Goal: Information Seeking & Learning: Learn about a topic

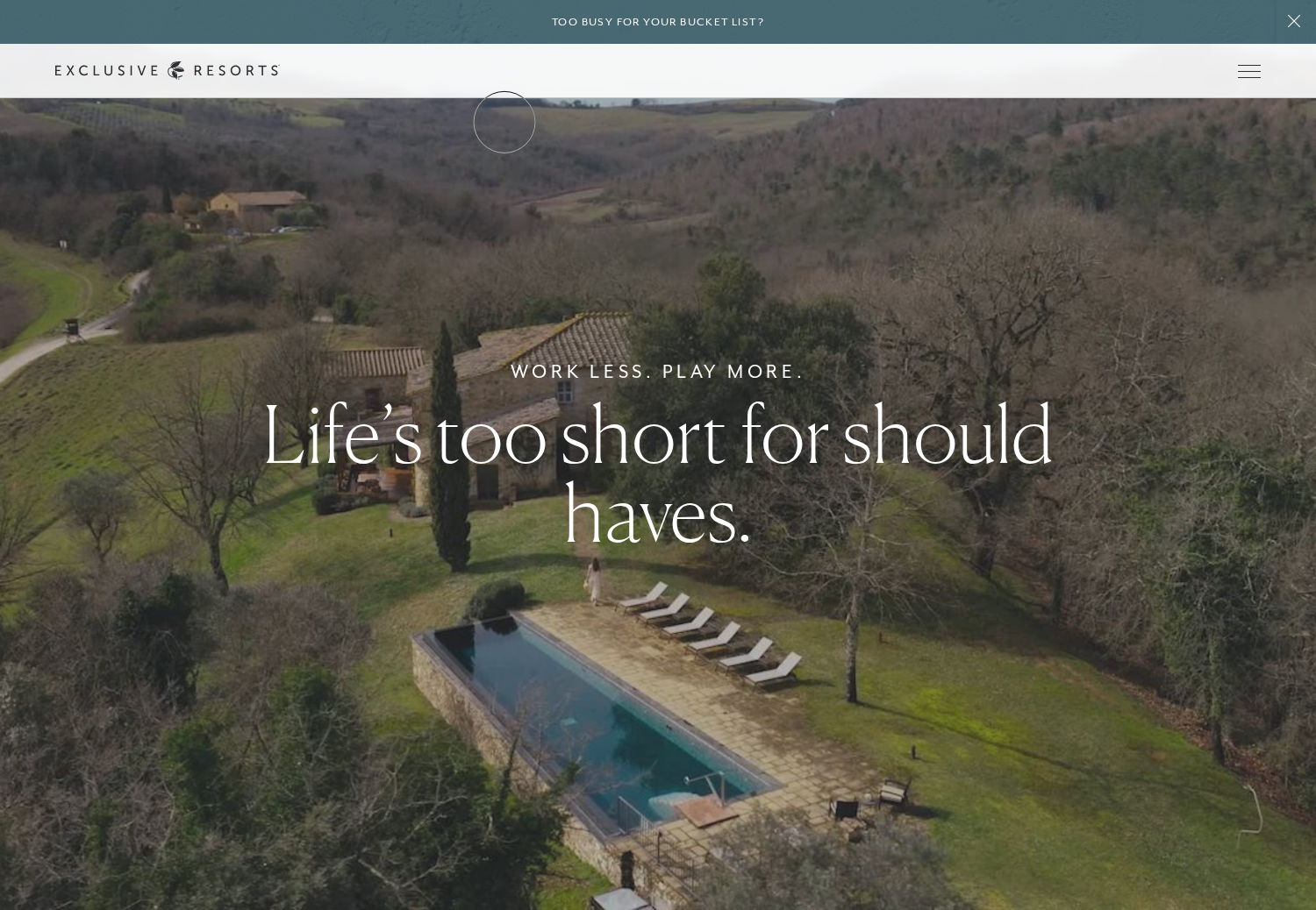
click at [0, 0] on link "The Collection" at bounding box center [0, 0] width 0 height 0
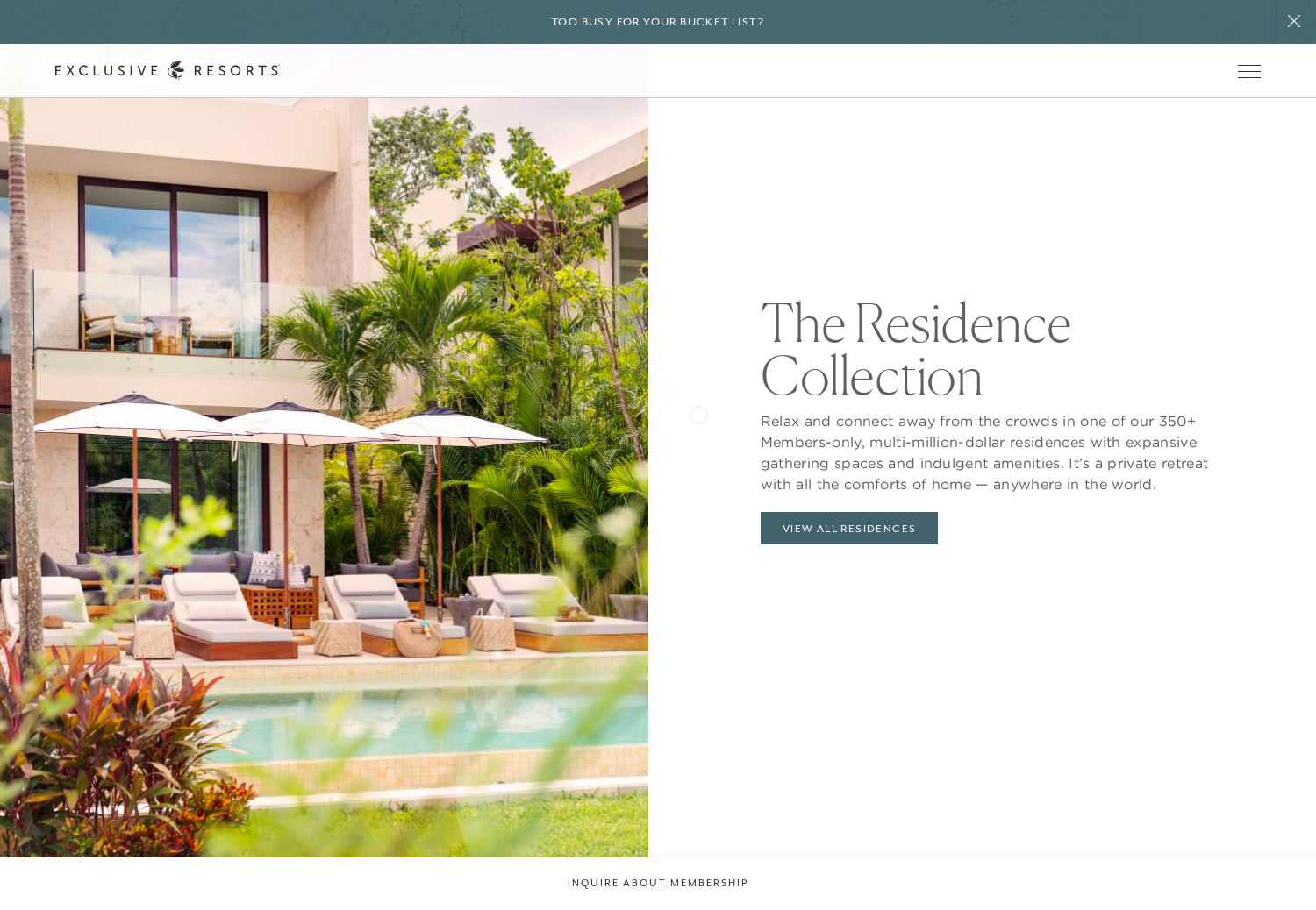
scroll to position [2063, 0]
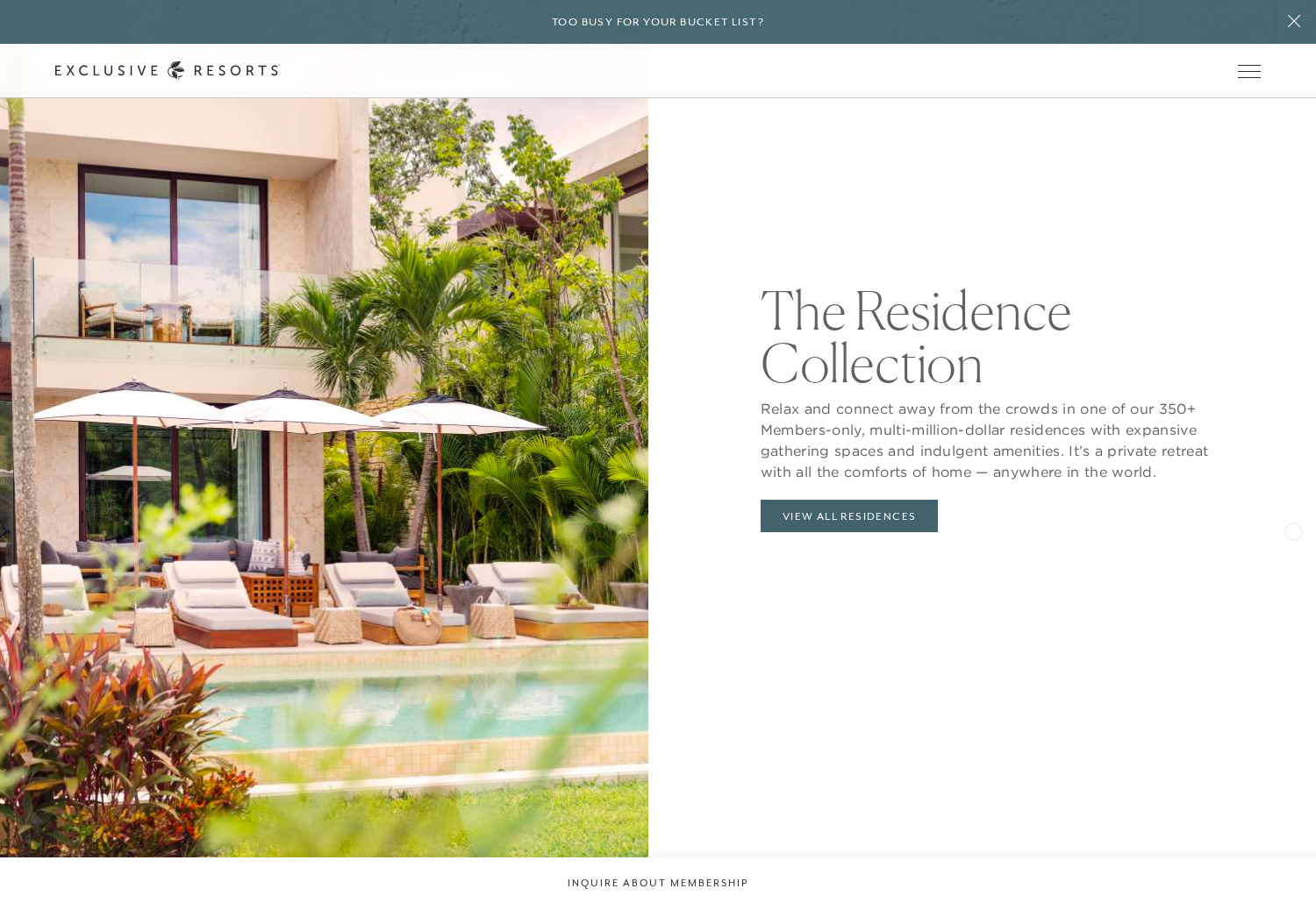
click at [1280, 527] on div "The Residence Collection Relax and connect away from the crowds in one of our 3…" at bounding box center [992, 408] width 648 height 910
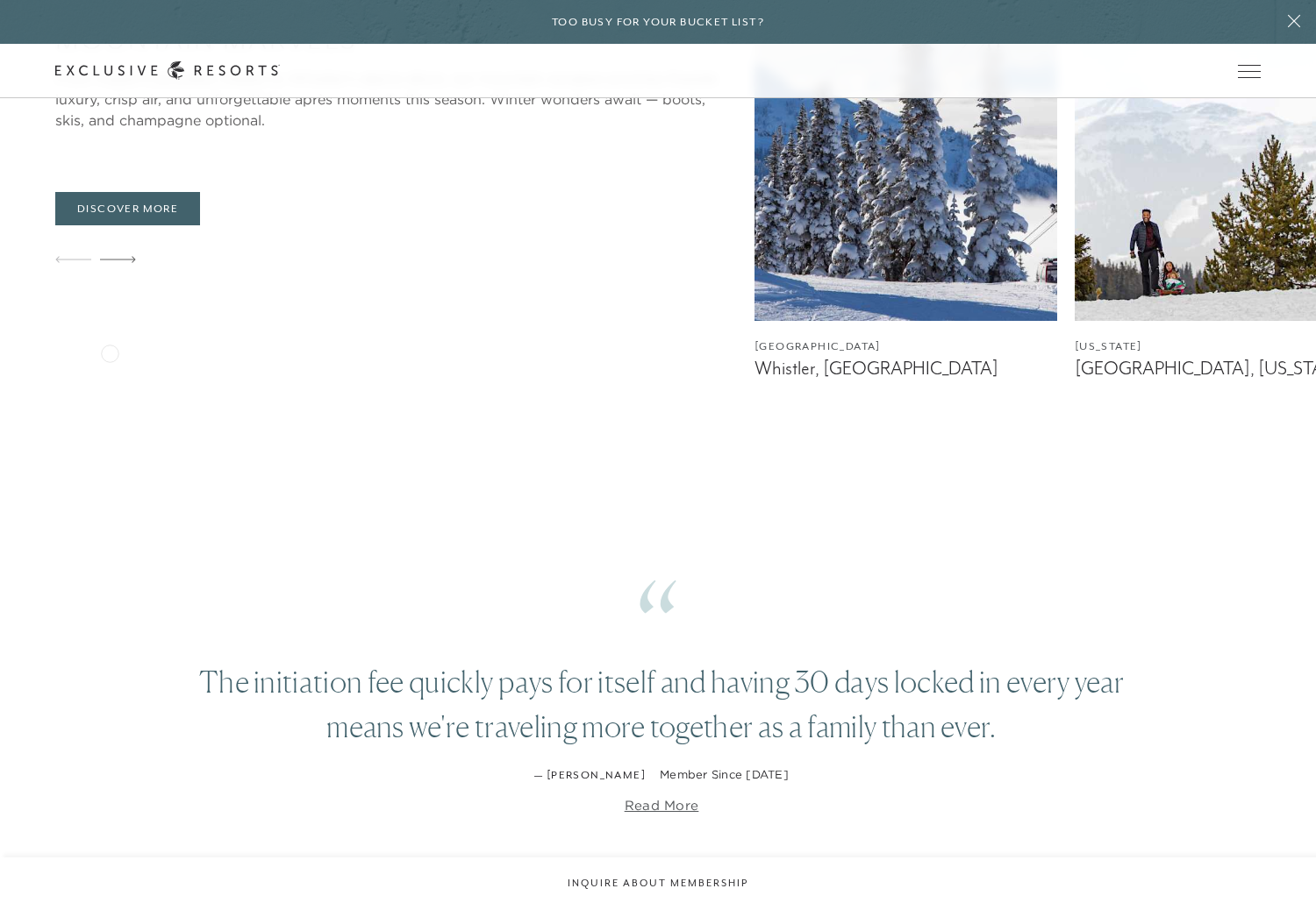
scroll to position [3485, 0]
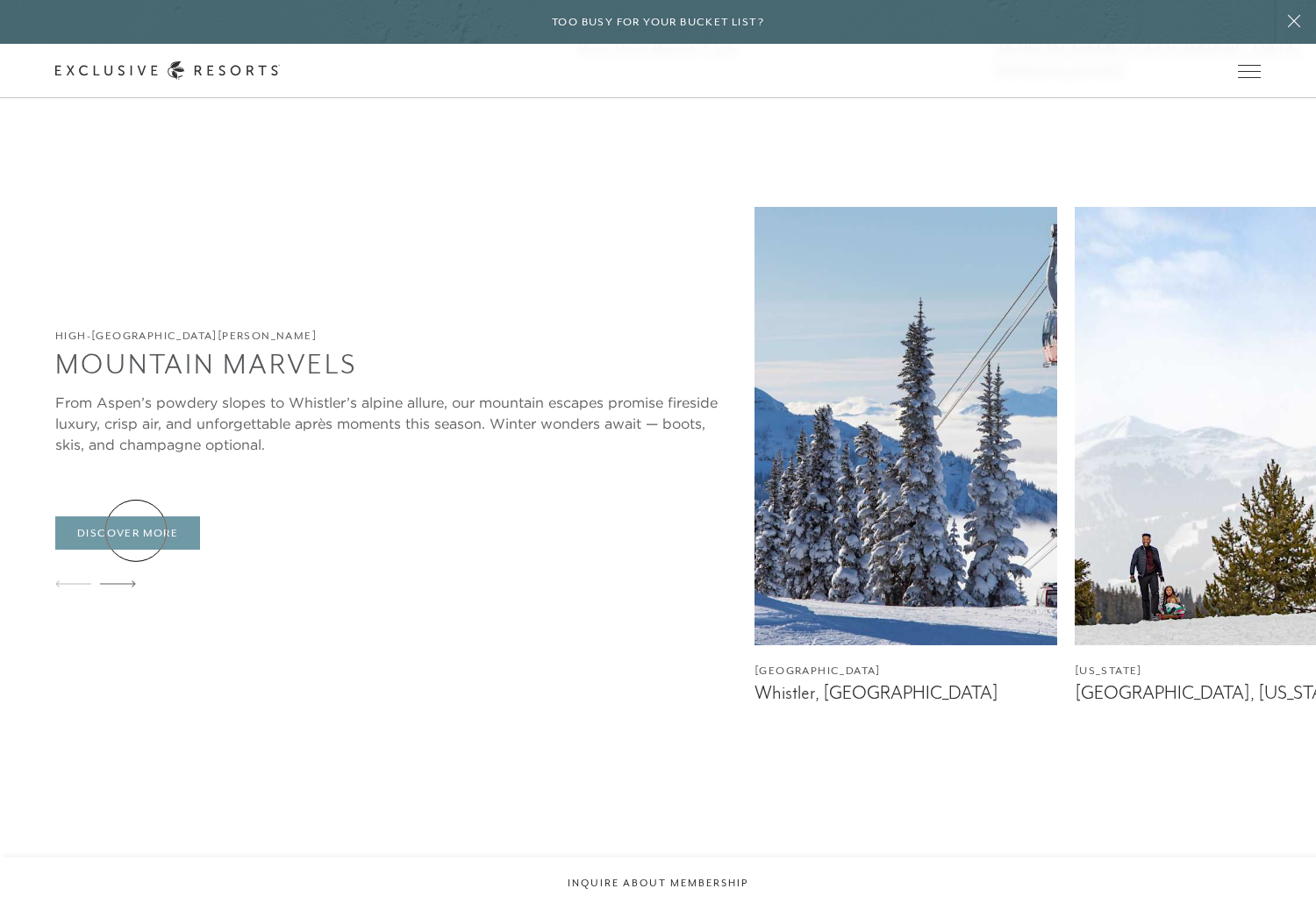
click at [136, 531] on link "Discover More" at bounding box center [127, 533] width 144 height 33
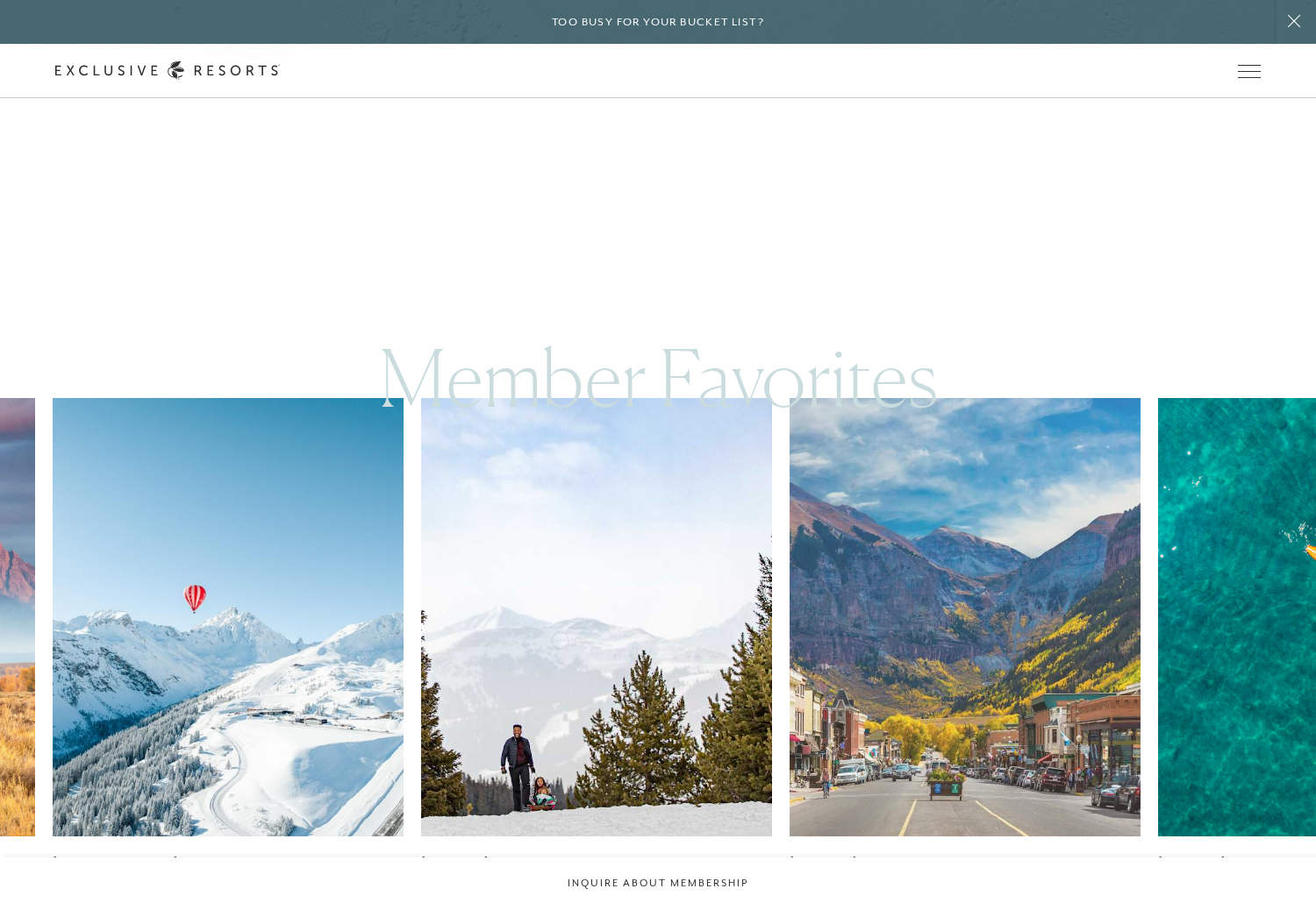
scroll to position [1340, 0]
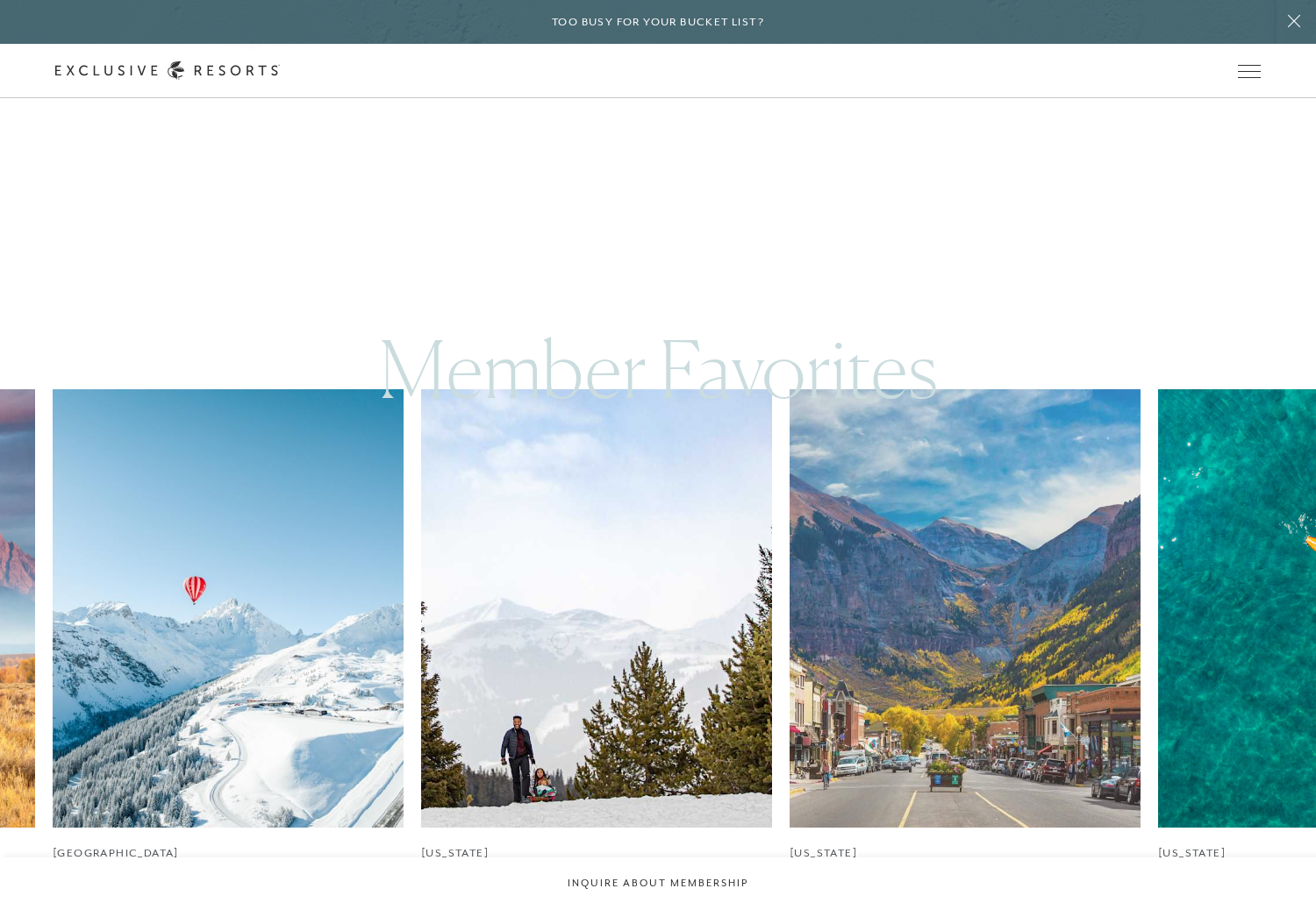
click at [560, 636] on img at bounding box center [596, 609] width 351 height 439
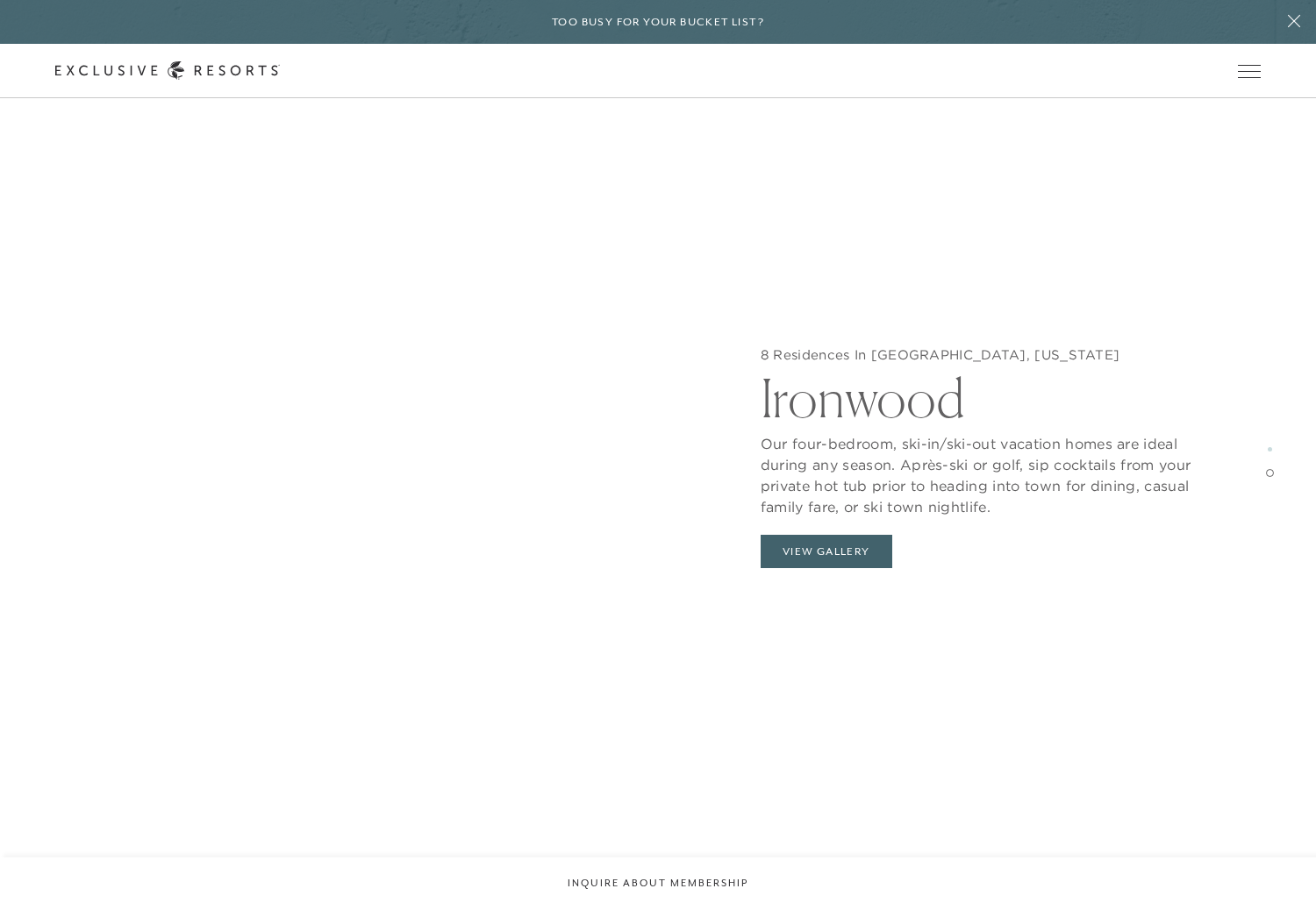
scroll to position [3751, 0]
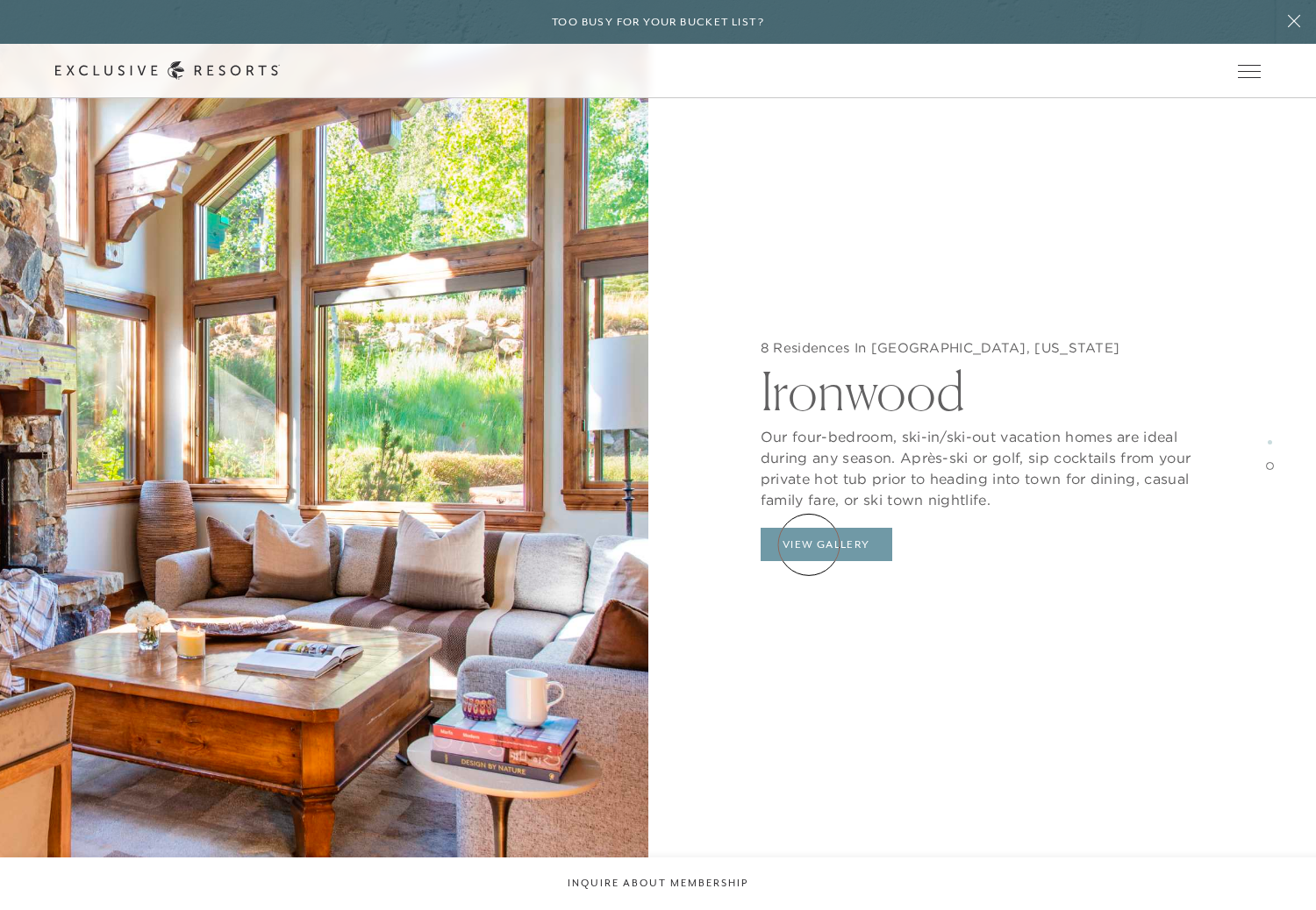
click at [809, 544] on button "View Gallery" at bounding box center [827, 544] width 132 height 33
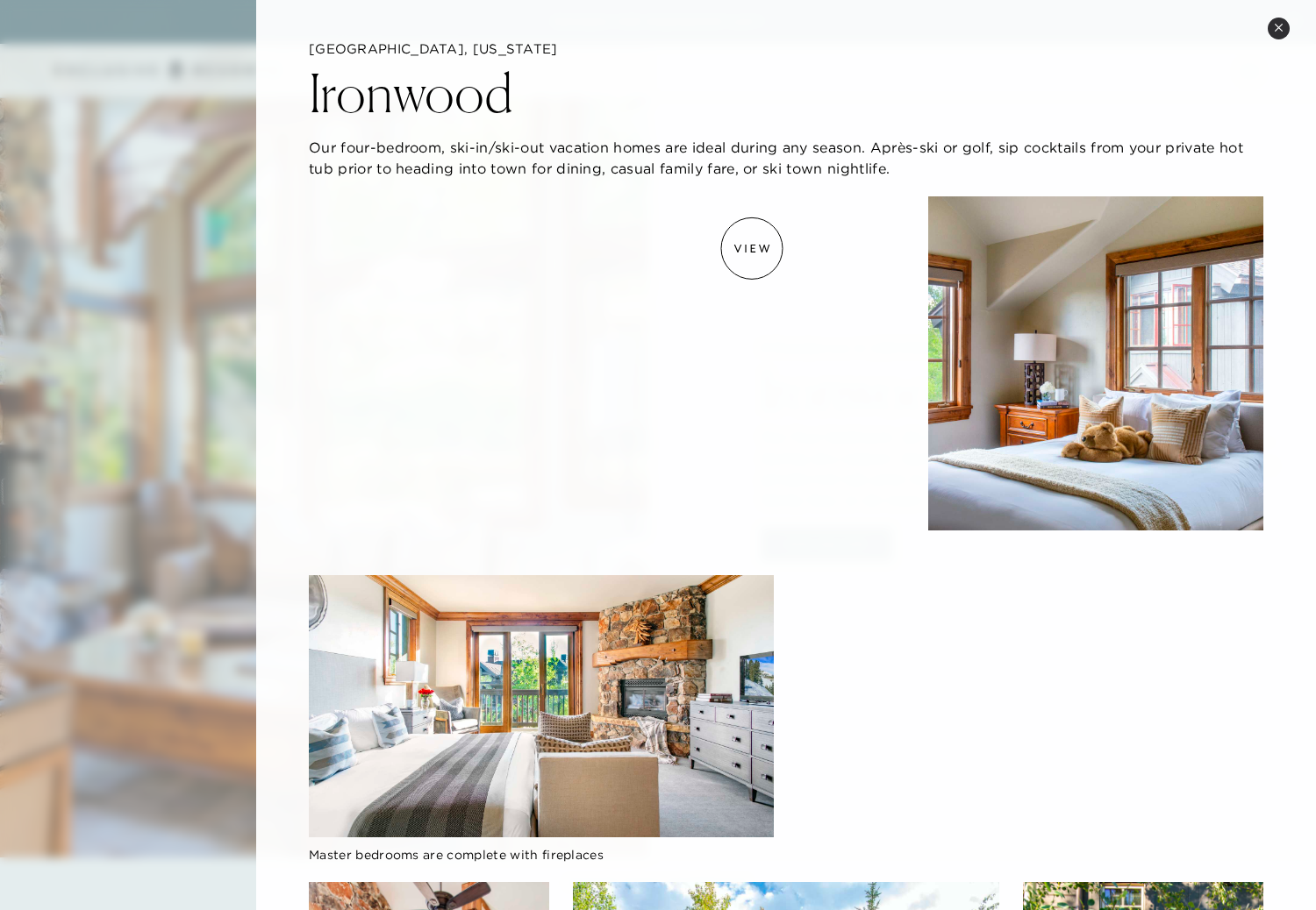
scroll to position [7, 0]
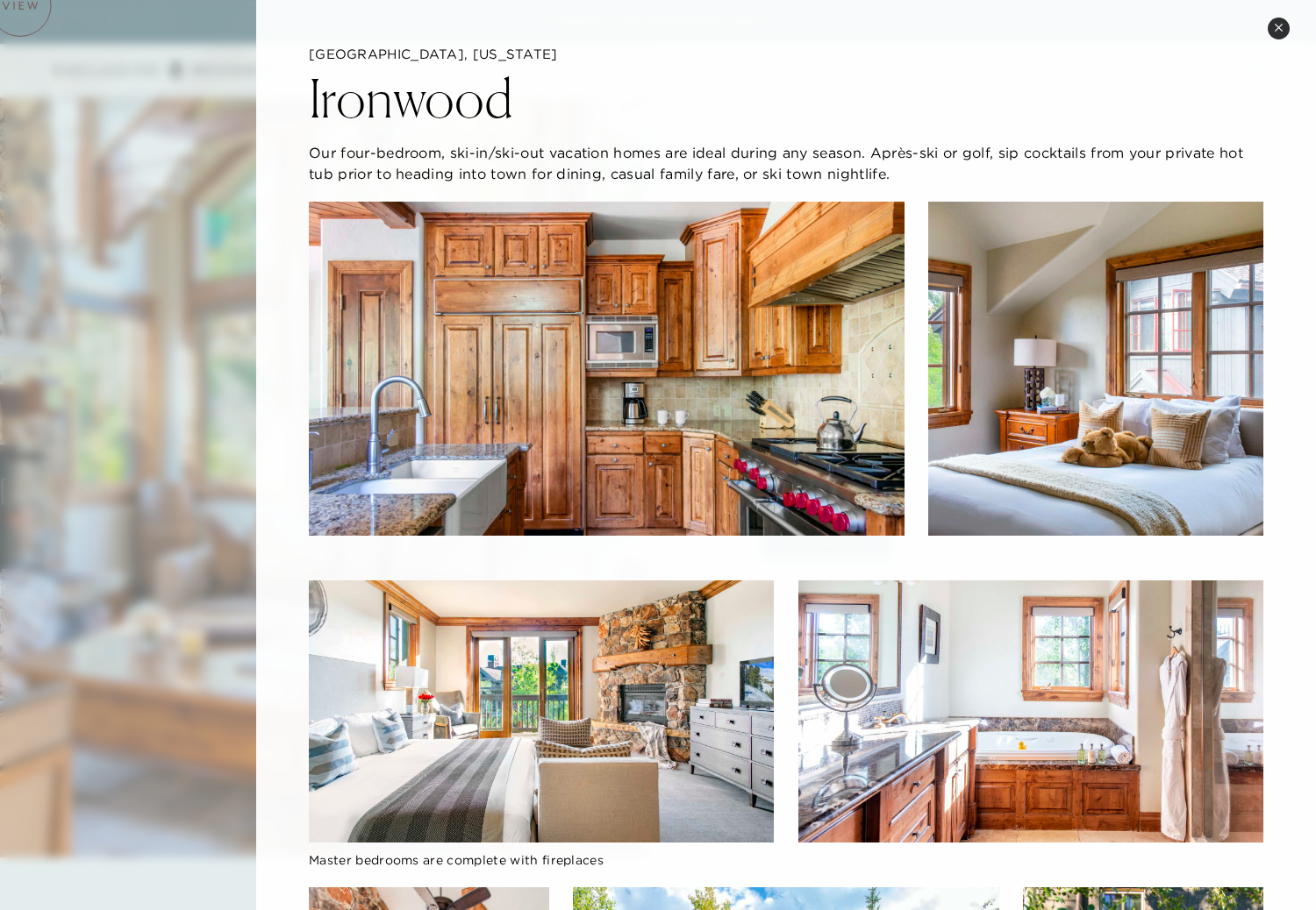
scroll to position [1340, 0]
